Goal: Task Accomplishment & Management: Complete application form

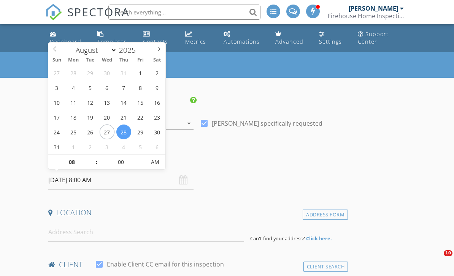
select select "7"
click at [83, 165] on input "08" at bounding box center [71, 162] width 47 height 15
type input "12"
type input "08/28/2025 12:00 PM"
click at [117, 233] on input at bounding box center [146, 232] width 196 height 19
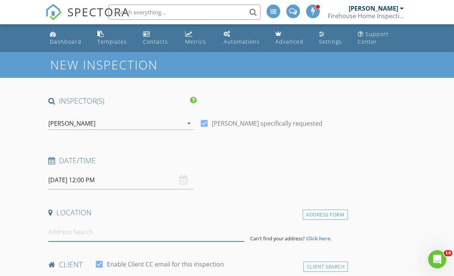
scroll to position [80, 0]
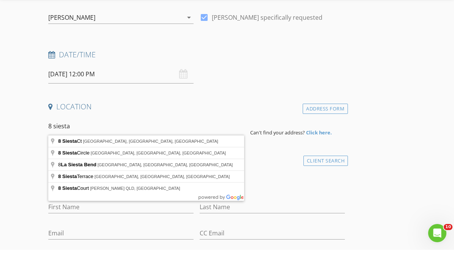
type input "8 Siesta Circle, Heath, TX, USA"
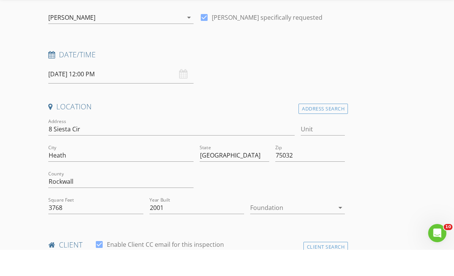
scroll to position [106, 0]
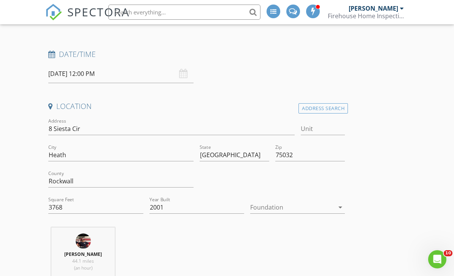
click at [339, 209] on icon "arrow_drop_down" at bounding box center [340, 207] width 9 height 9
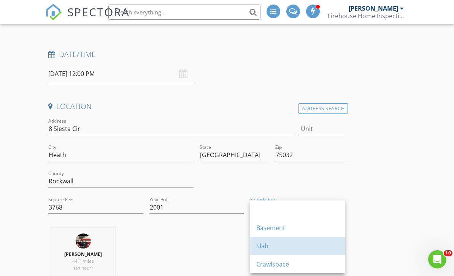
click at [309, 248] on div "Slab" at bounding box center [297, 246] width 82 height 9
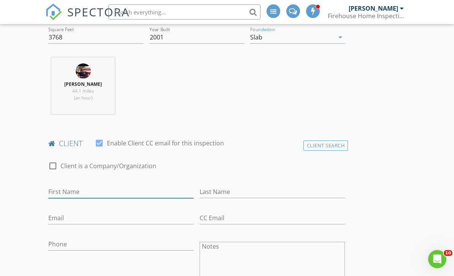
click at [141, 191] on input "First Name" at bounding box center [120, 192] width 145 height 13
type input "Ryan"
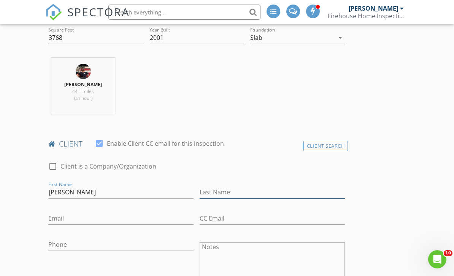
click at [239, 194] on input "Last Name" at bounding box center [272, 192] width 145 height 13
type input "Walker"
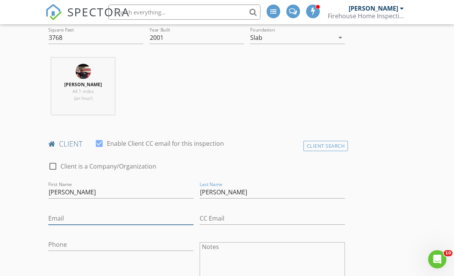
click at [114, 221] on input "Email" at bounding box center [120, 218] width 145 height 13
type input "rawroofing@yahoo.com"
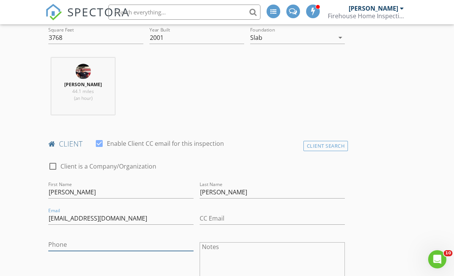
click at [121, 249] on input "Phone" at bounding box center [120, 245] width 145 height 13
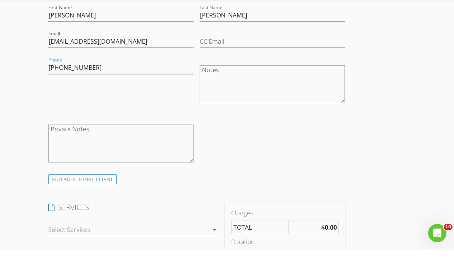
scroll to position [428, 0]
type input "214-395-6557"
click at [203, 249] on div at bounding box center [128, 255] width 160 height 12
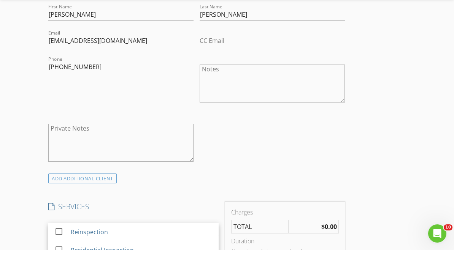
scroll to position [454, 0]
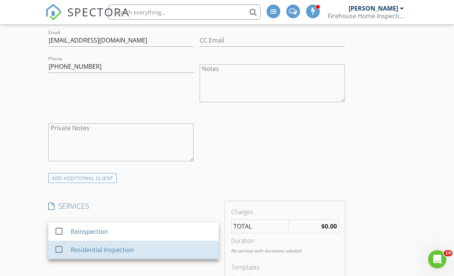
click at [160, 250] on div "Residential Inspection" at bounding box center [142, 249] width 142 height 15
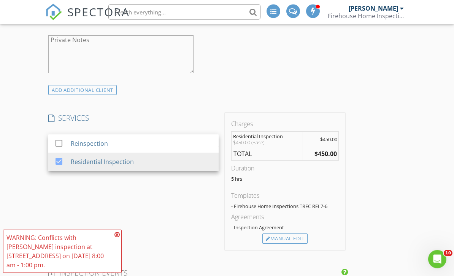
scroll to position [542, 0]
click at [300, 239] on div "Manual Edit" at bounding box center [284, 240] width 45 height 11
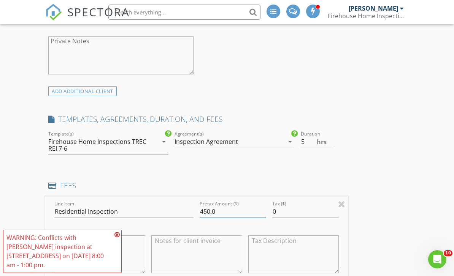
click at [254, 215] on input "450.0" at bounding box center [233, 212] width 67 height 13
type input "4"
type input "650"
click at [122, 262] on textarea "$450.00 (Base)" at bounding box center [99, 255] width 91 height 38
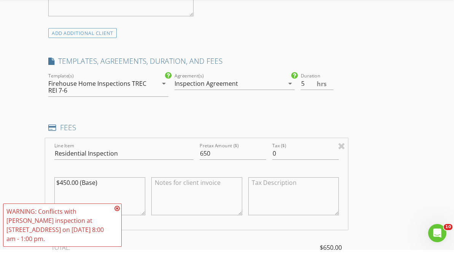
scroll to position [581, 0]
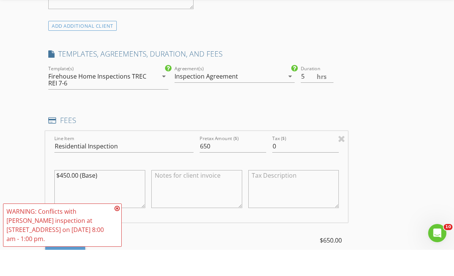
click at [119, 234] on icon at bounding box center [116, 235] width 5 height 6
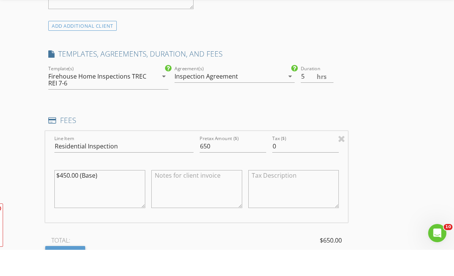
click at [118, 239] on span "WARNING: Conflicts with Doug Campbell's inspection at 5101 Golden Eagle Dr on 0…" at bounding box center [62, 251] width 119 height 43
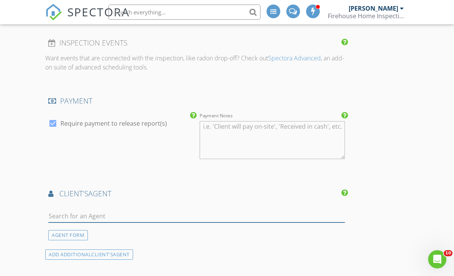
click at [125, 215] on input "text" at bounding box center [196, 216] width 296 height 13
type input "Sam"
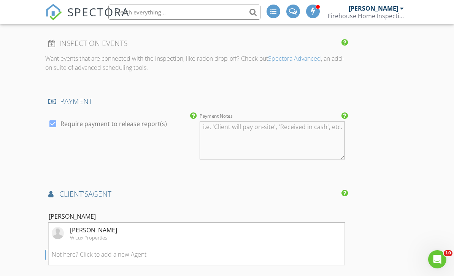
click at [143, 231] on li "Samantha Baumann W Lux Properties" at bounding box center [197, 233] width 296 height 21
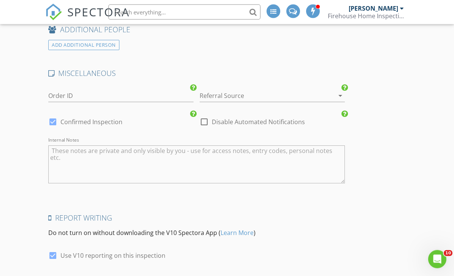
scroll to position [1391, 0]
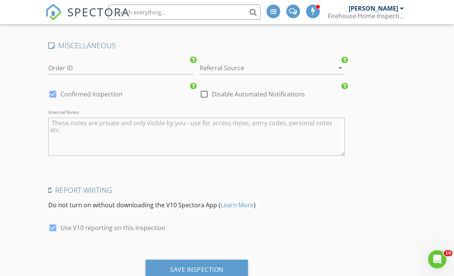
click at [214, 266] on div "Save Inspection" at bounding box center [197, 270] width 54 height 8
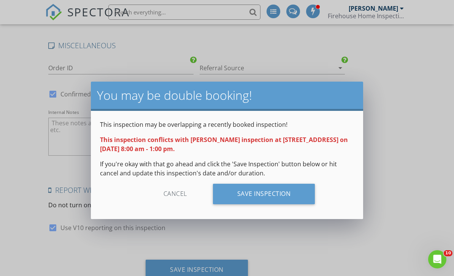
click at [294, 195] on div "Save Inspection" at bounding box center [264, 194] width 102 height 21
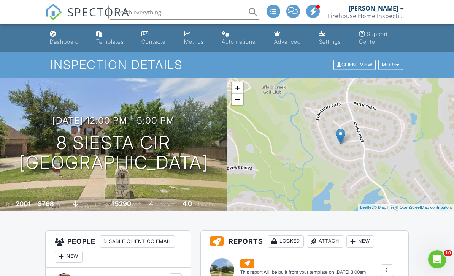
click at [403, 12] on div "Firehouse Home Inspections" at bounding box center [366, 16] width 76 height 8
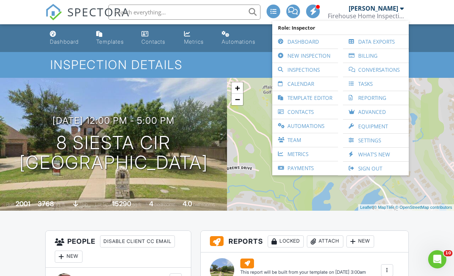
click at [326, 70] on link "Inspections" at bounding box center [305, 70] width 58 height 14
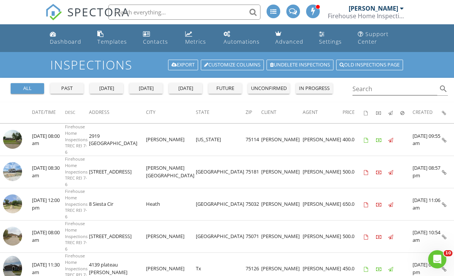
click at [439, 220] on td "08/27/2025 10:54 am" at bounding box center [426, 236] width 29 height 32
click at [442, 235] on icon at bounding box center [444, 237] width 5 height 5
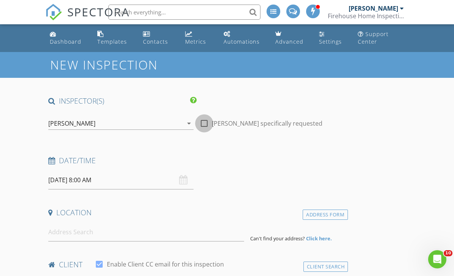
click at [204, 124] on div at bounding box center [204, 123] width 13 height 13
checkbox input "true"
click at [138, 184] on input "08/28/2025 8:00 AM" at bounding box center [120, 180] width 145 height 19
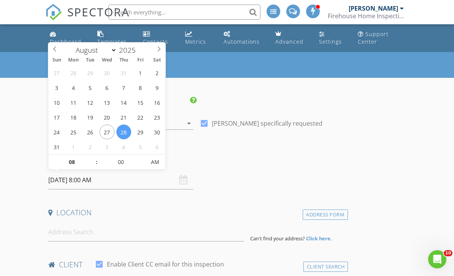
click at [160, 54] on div "January February March April May June July August September October November De…" at bounding box center [106, 49] width 117 height 12
click at [160, 51] on icon at bounding box center [158, 48] width 5 height 5
select select "8"
type input "[DATE] 8:00 AM"
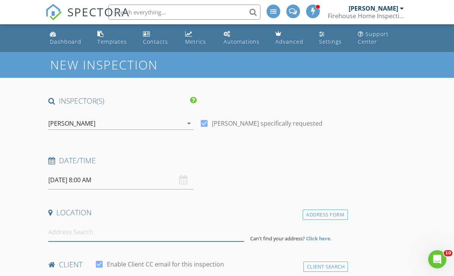
click at [112, 236] on input at bounding box center [146, 232] width 196 height 19
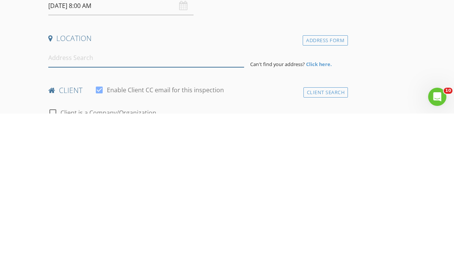
scroll to position [174, 0]
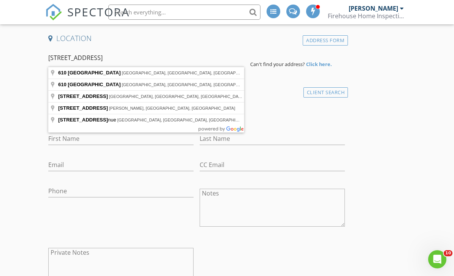
type input "610 Northside Ave, Lewisville, TX, USA"
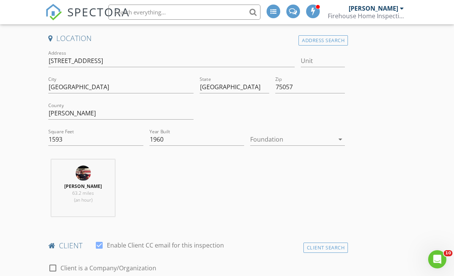
click at [340, 138] on icon "arrow_drop_down" at bounding box center [340, 139] width 9 height 9
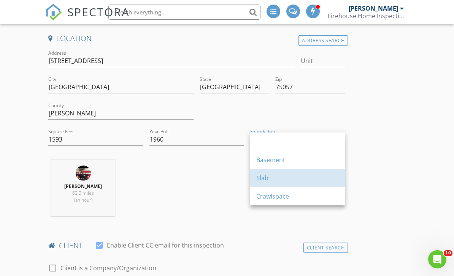
click at [293, 181] on div "Slab" at bounding box center [297, 178] width 82 height 9
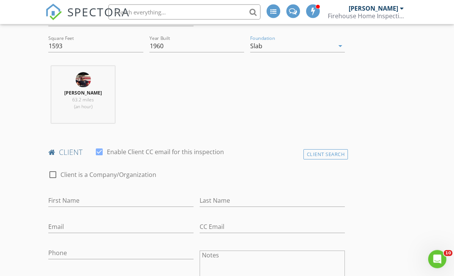
scroll to position [267, 0]
click at [133, 206] on input "First Name" at bounding box center [120, 201] width 145 height 13
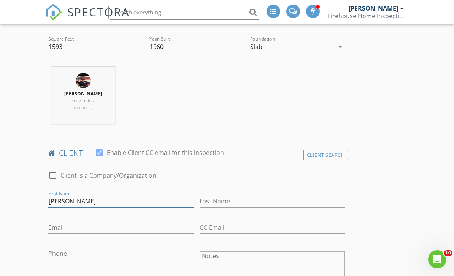
type input "Kerry"
click at [248, 206] on input "Last Name" at bounding box center [272, 201] width 145 height 13
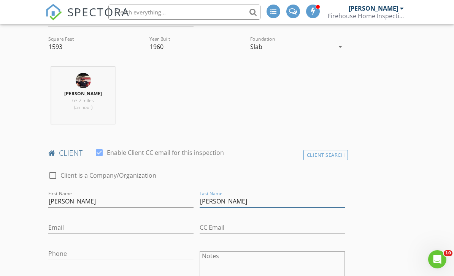
type input "Rodriguez"
click at [55, 245] on div "Phone" at bounding box center [120, 255] width 145 height 25
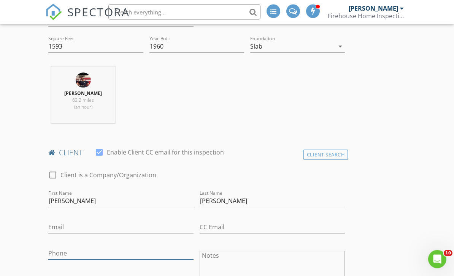
click at [62, 256] on input "Phone" at bounding box center [120, 254] width 145 height 13
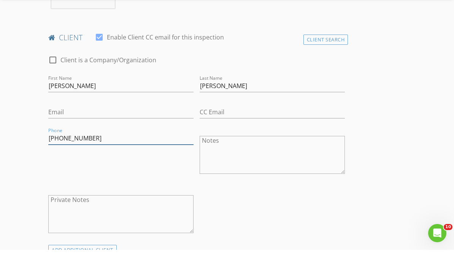
type input "214-454-7602"
click at [258, 106] on input "Rodriguez" at bounding box center [272, 112] width 145 height 13
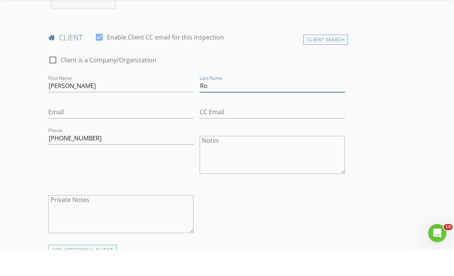
type input "R"
click at [152, 106] on input "Kerry" at bounding box center [120, 112] width 145 height 13
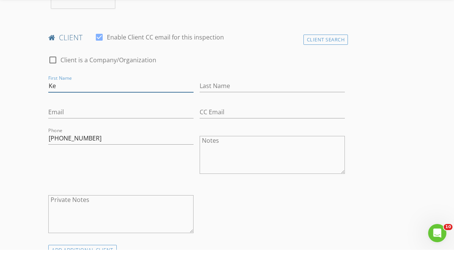
type input "K"
type input "Turquoise & Opal"
click at [255, 106] on input "Last Name" at bounding box center [272, 112] width 145 height 13
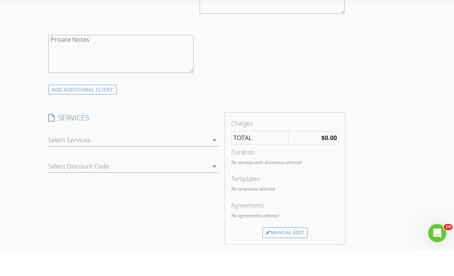
scroll to position [526, 0]
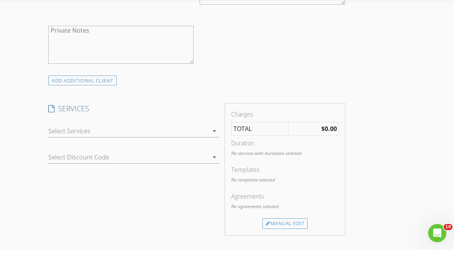
type input "LLC"
click at [201, 151] on div at bounding box center [128, 157] width 160 height 12
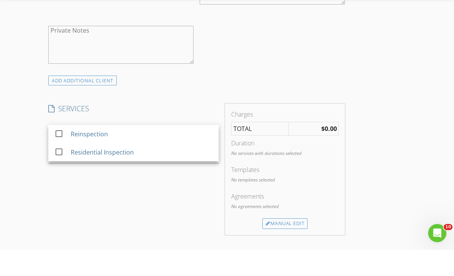
scroll to position [552, 0]
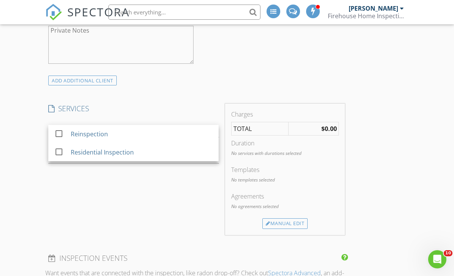
click at [94, 150] on div "Residential Inspection" at bounding box center [102, 152] width 63 height 9
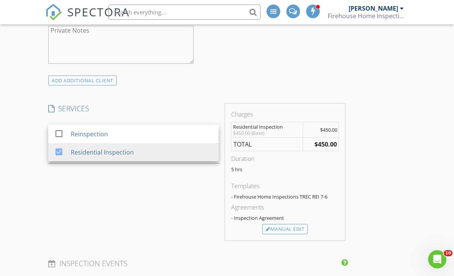
click at [300, 226] on div "Manual Edit" at bounding box center [284, 229] width 45 height 11
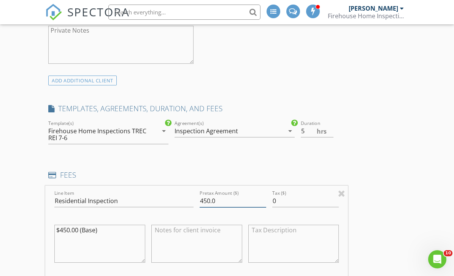
click at [258, 201] on input "450.0" at bounding box center [233, 201] width 67 height 13
type input "4"
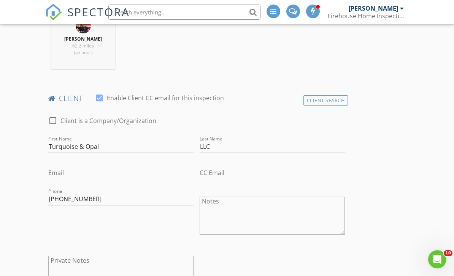
scroll to position [321, 0]
type input "500"
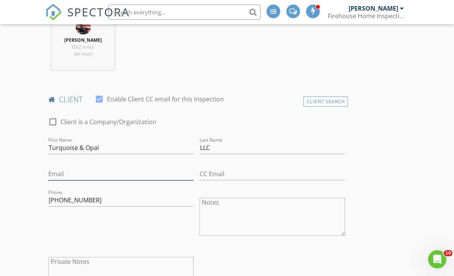
click at [69, 177] on input "Email" at bounding box center [120, 174] width 145 height 13
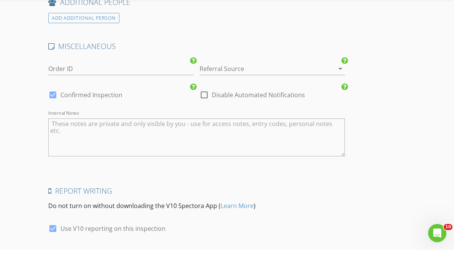
scroll to position [1242, 0]
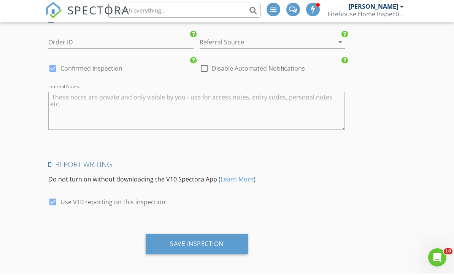
type input "kerry@dlmdfw.com"
click at [219, 246] on div "Save Inspection" at bounding box center [197, 246] width 102 height 21
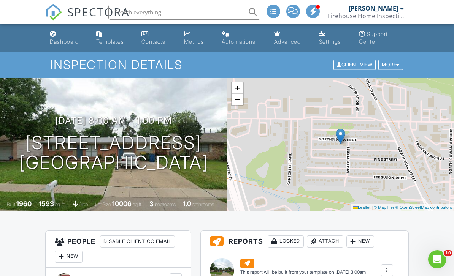
click at [404, 11] on link "[PERSON_NAME] Firehouse Home Inspections" at bounding box center [367, 12] width 78 height 24
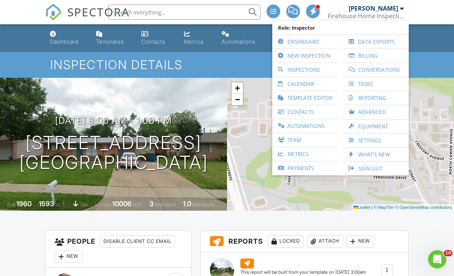
click at [331, 71] on link "Inspections" at bounding box center [305, 70] width 58 height 14
